Goal: Check status: Check status

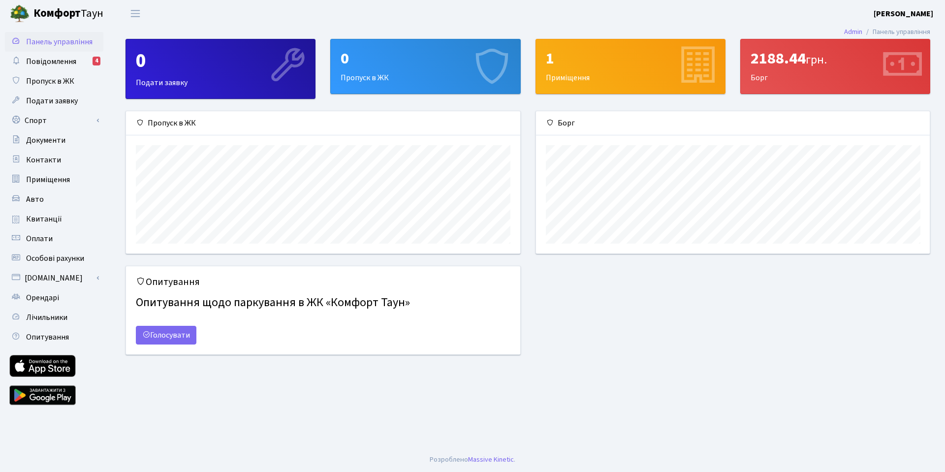
scroll to position [142, 394]
click at [783, 59] on div "2188.44 грн." at bounding box center [834, 58] width 169 height 19
click at [58, 58] on span "Повідомлення" at bounding box center [51, 61] width 50 height 11
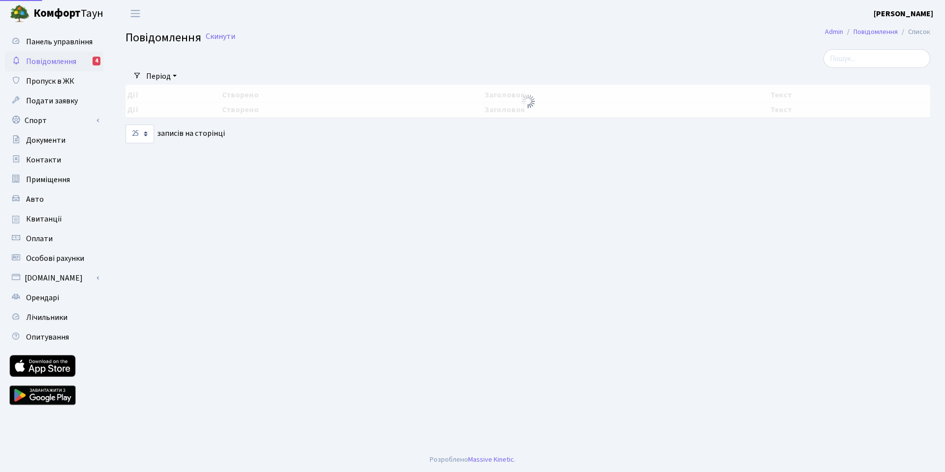
select select "25"
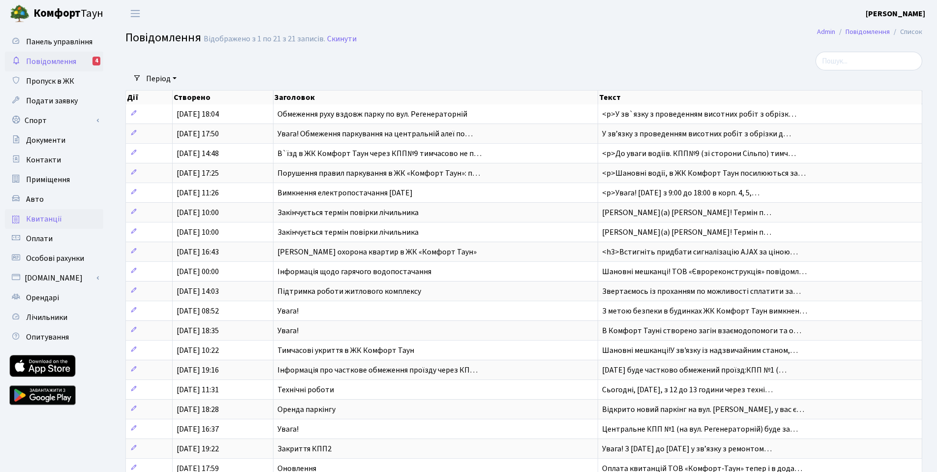
click at [49, 216] on span "Квитанції" at bounding box center [44, 218] width 36 height 11
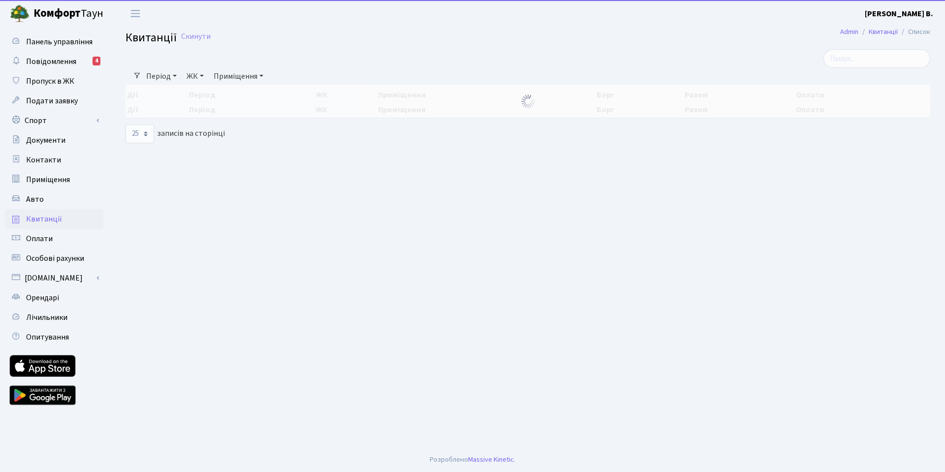
select select "25"
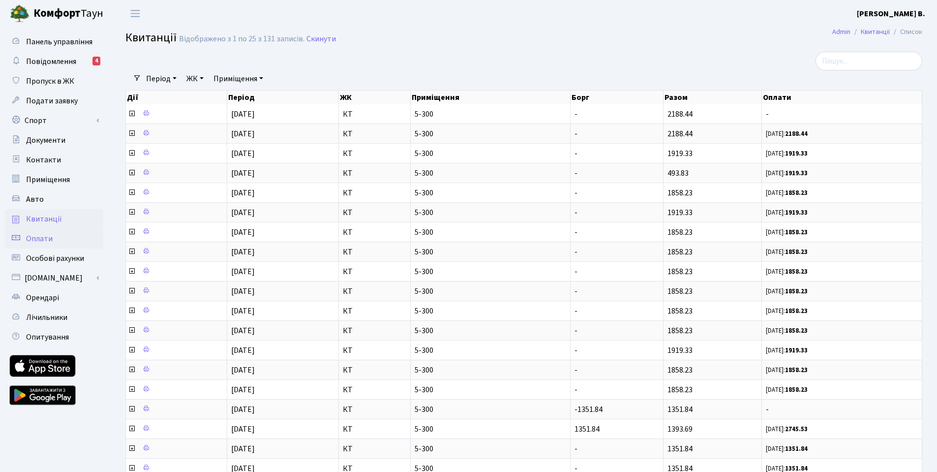
click at [48, 235] on span "Оплати" at bounding box center [39, 238] width 27 height 11
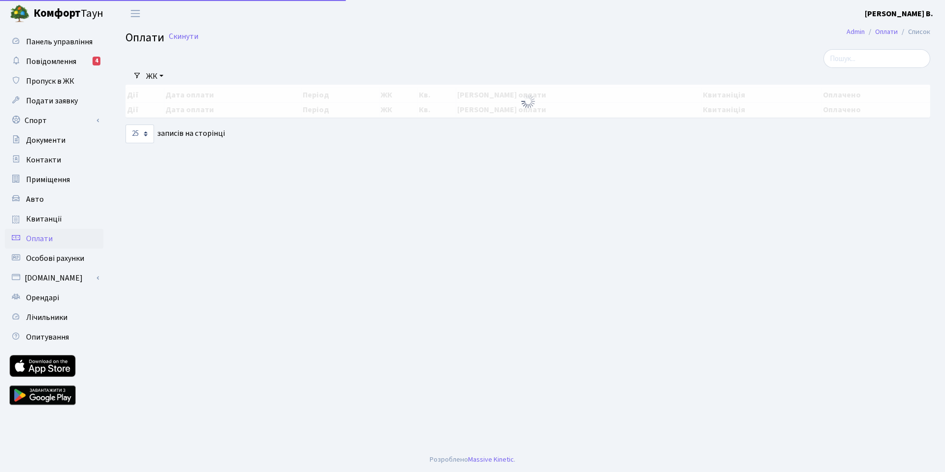
select select "25"
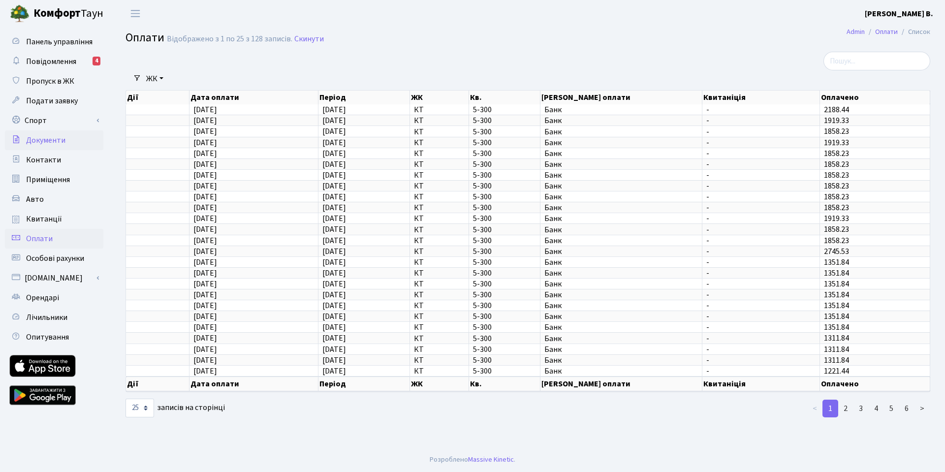
click at [61, 138] on span "Документи" at bounding box center [45, 140] width 39 height 11
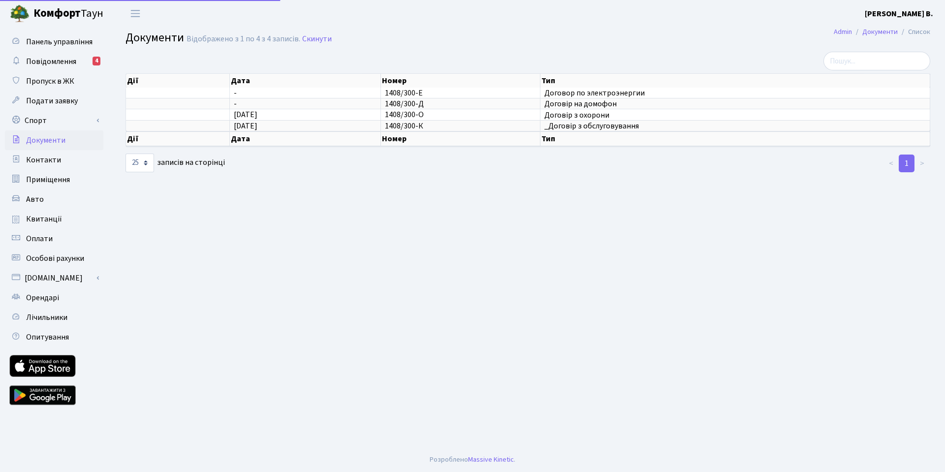
select select "25"
click at [69, 224] on link "Квитанції" at bounding box center [54, 219] width 98 height 20
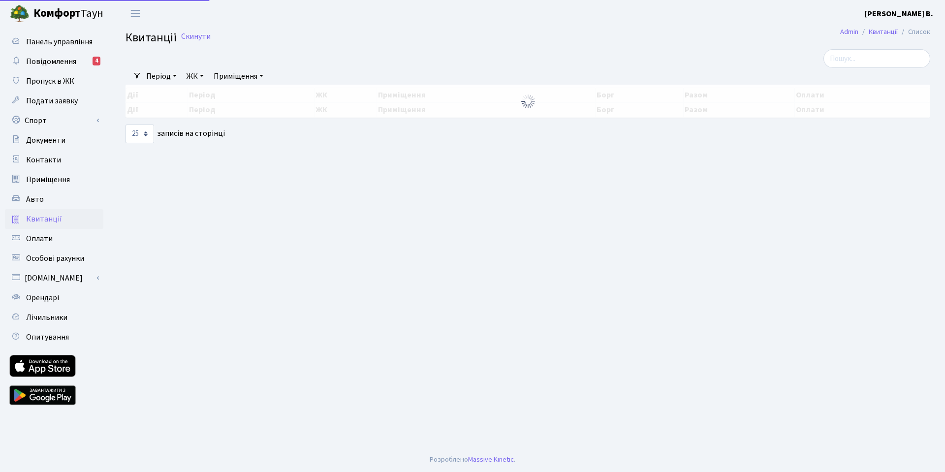
select select "25"
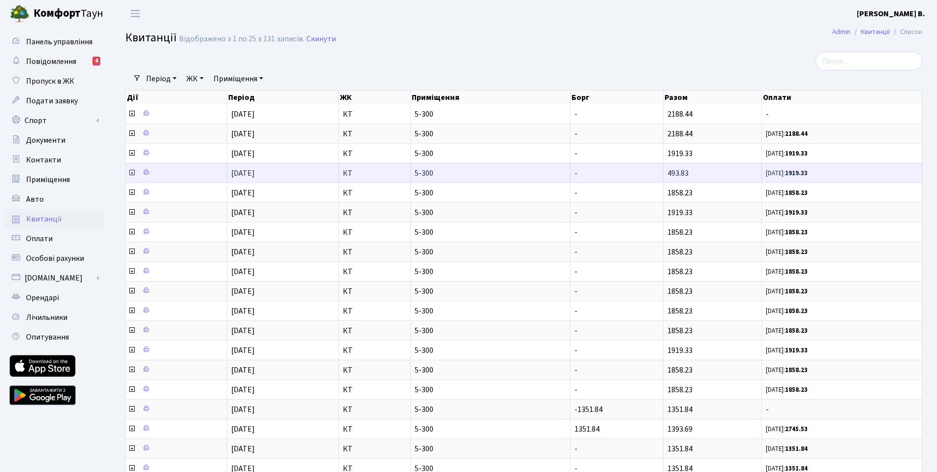
click at [701, 173] on td "493.83" at bounding box center [713, 173] width 98 height 20
drag, startPoint x: 680, startPoint y: 175, endPoint x: 673, endPoint y: 175, distance: 7.4
click at [673, 175] on span "493.83" at bounding box center [678, 173] width 21 height 11
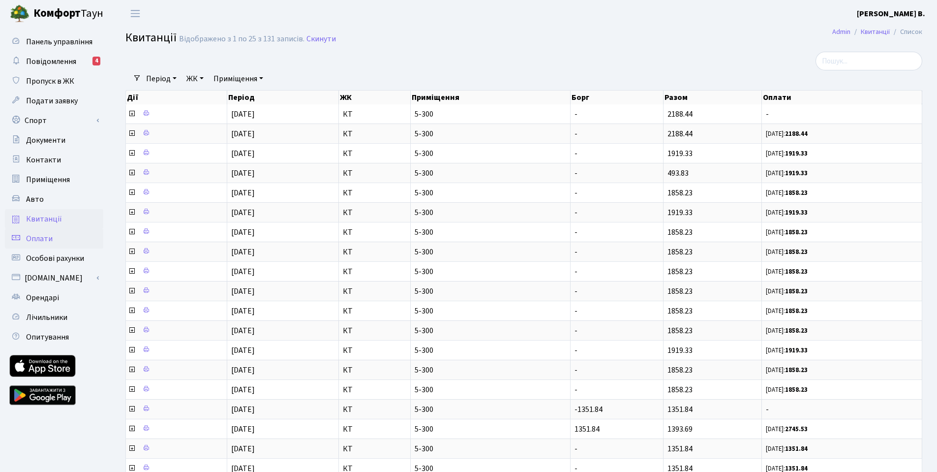
click at [54, 234] on link "Оплати" at bounding box center [54, 239] width 98 height 20
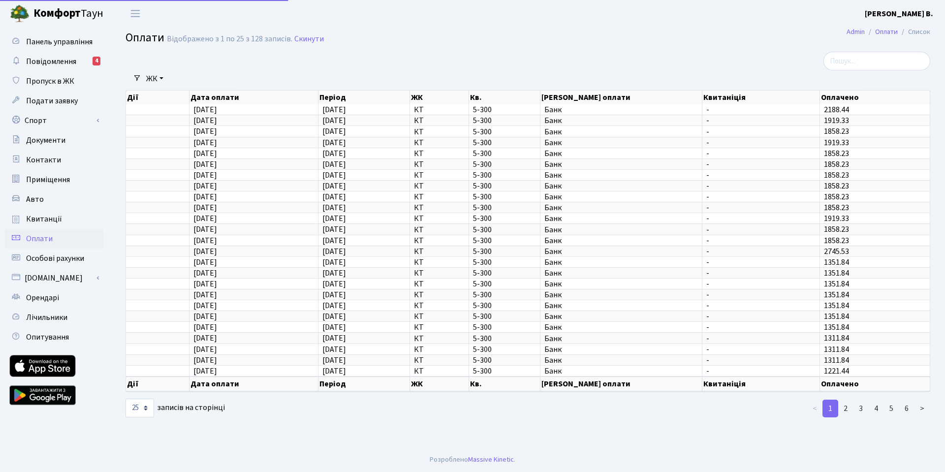
select select "25"
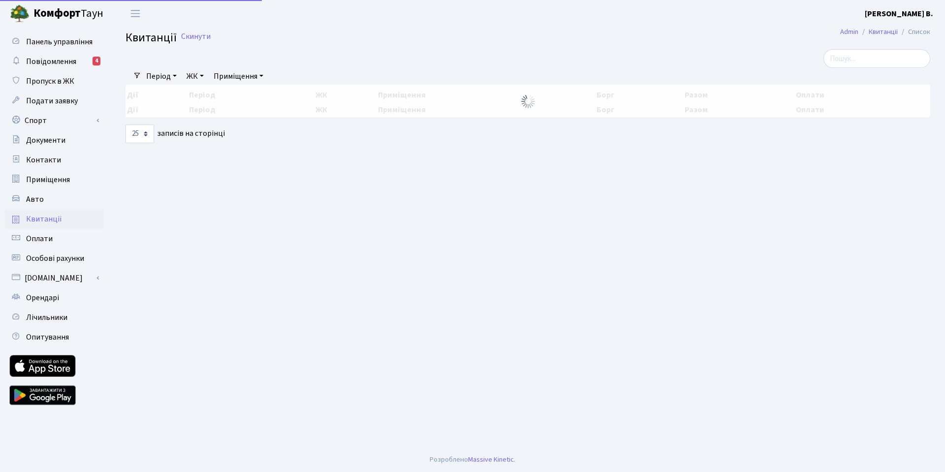
select select "25"
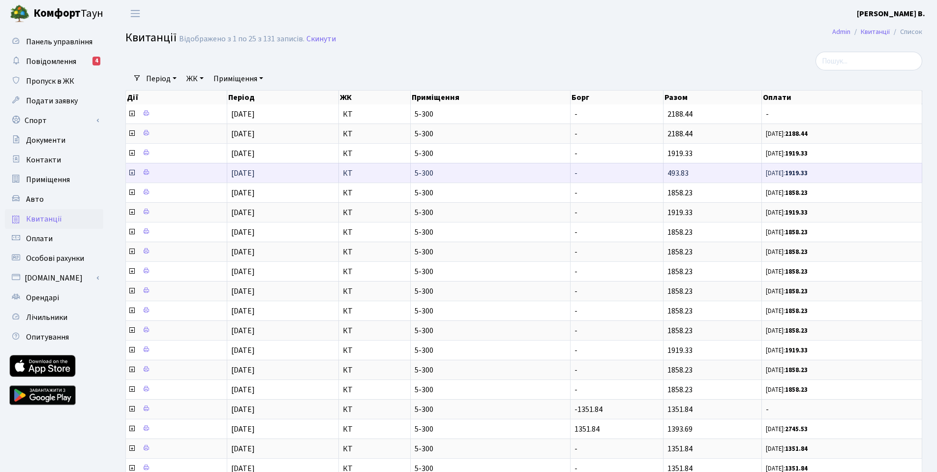
click at [132, 173] on icon at bounding box center [132, 173] width 8 height 8
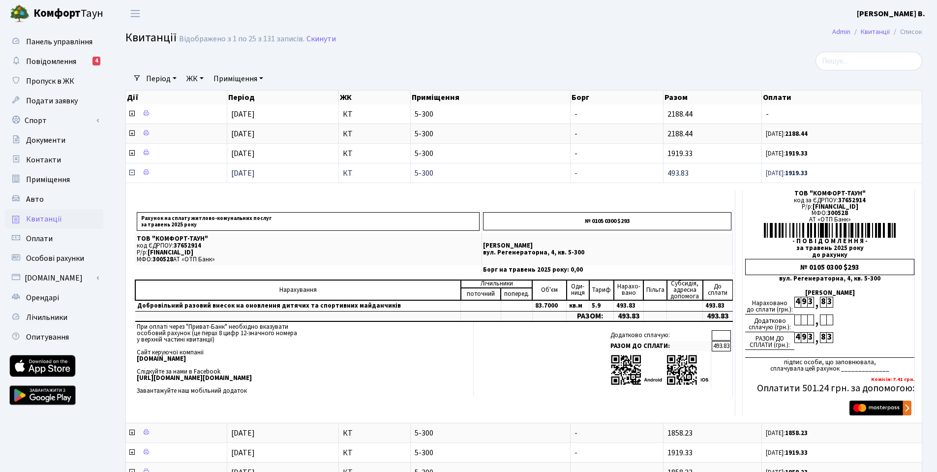
click at [129, 173] on icon at bounding box center [132, 173] width 8 height 8
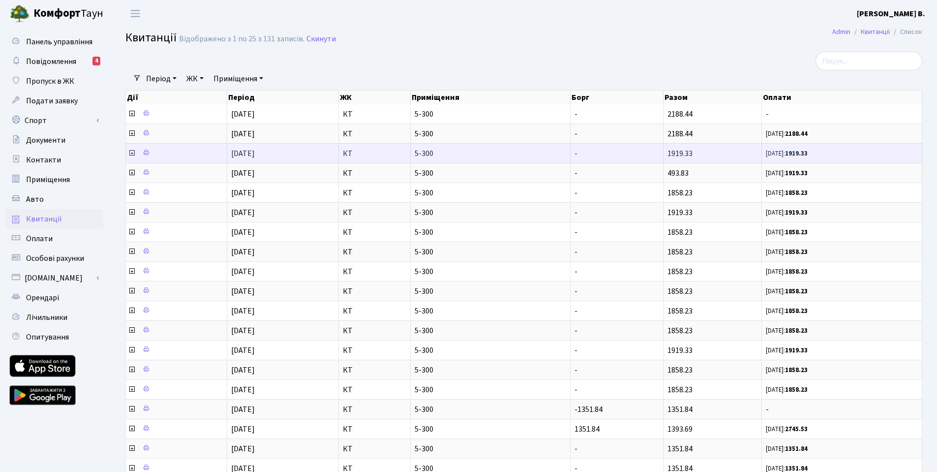
click at [130, 155] on icon at bounding box center [132, 153] width 8 height 8
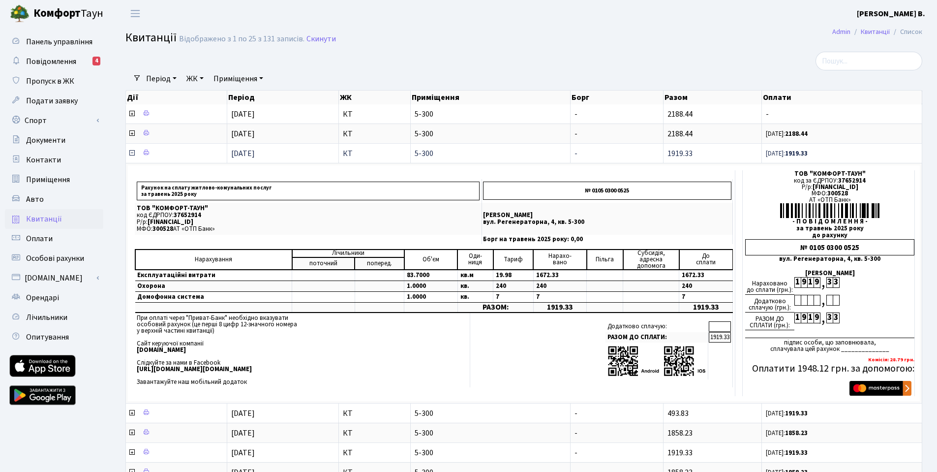
click at [132, 155] on icon at bounding box center [132, 153] width 8 height 8
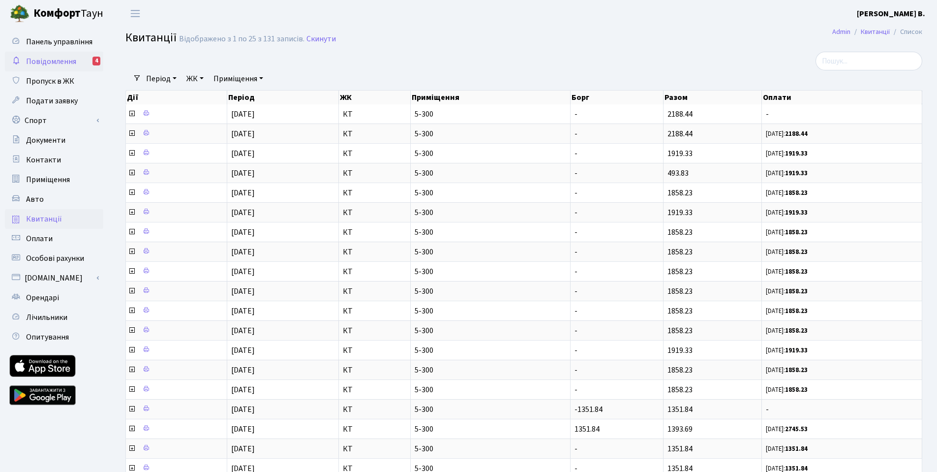
click at [59, 61] on span "Повідомлення" at bounding box center [51, 61] width 50 height 11
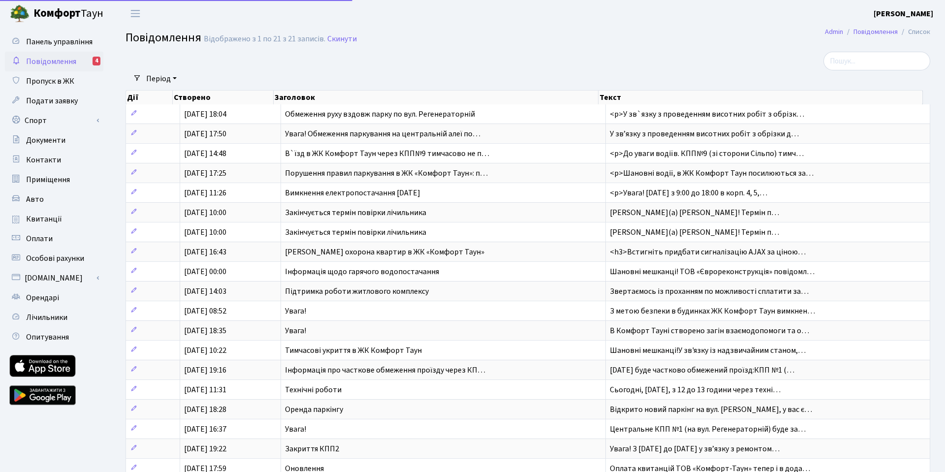
select select "25"
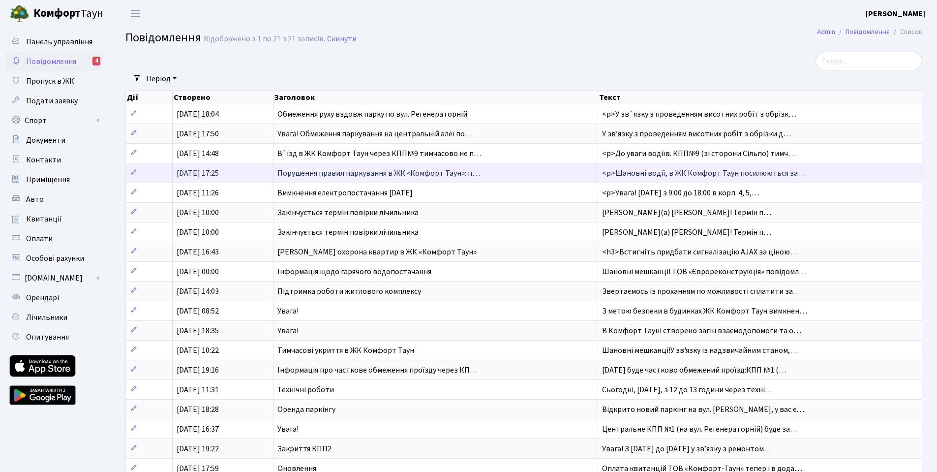
click at [743, 177] on span "<p>Шановні водії, в ЖК Комфорт Таун посилюються за…" at bounding box center [704, 173] width 204 height 11
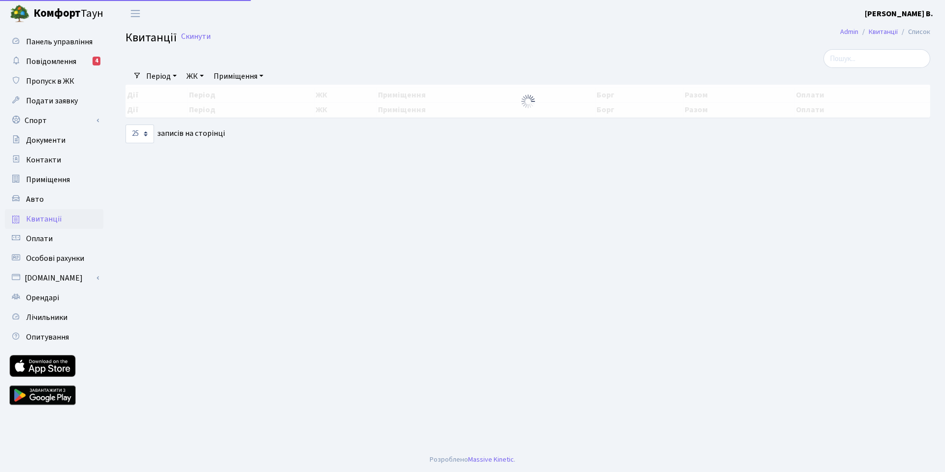
select select "25"
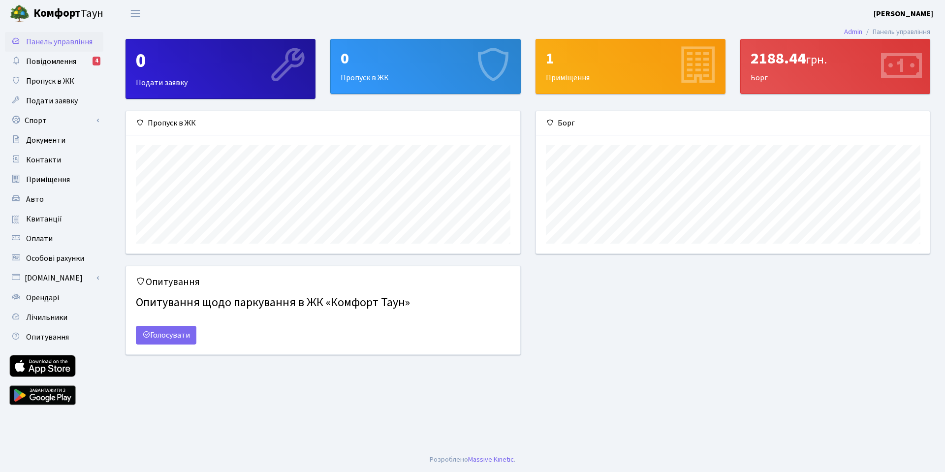
scroll to position [142, 394]
click at [182, 339] on link "Голосувати" at bounding box center [166, 335] width 61 height 19
